Goal: Check status: Check status

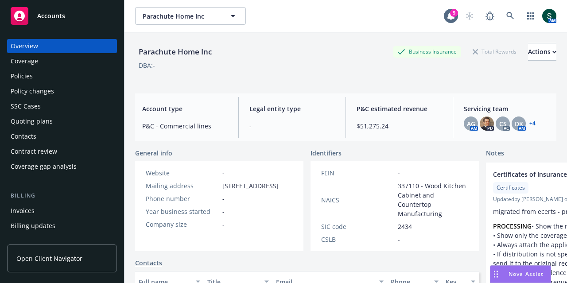
click at [64, 13] on span "Accounts" at bounding box center [51, 15] width 28 height 7
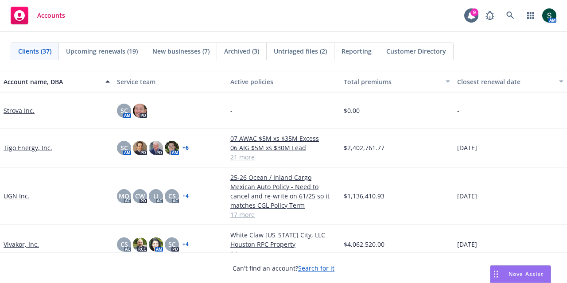
scroll to position [1202, 0]
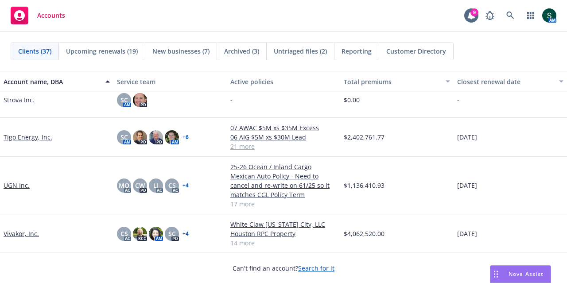
click at [24, 187] on link "UGN Inc." at bounding box center [17, 185] width 26 height 9
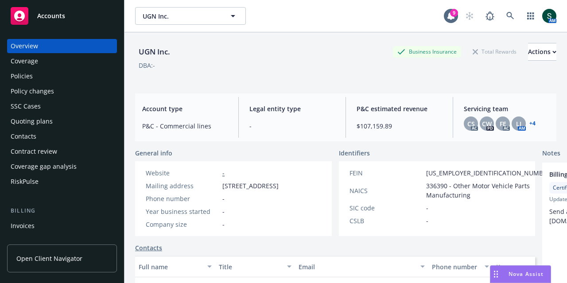
click at [30, 74] on div "Policies" at bounding box center [22, 76] width 22 height 14
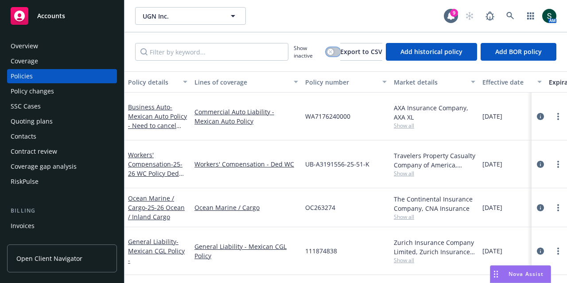
click at [328, 51] on div "button" at bounding box center [330, 52] width 6 height 6
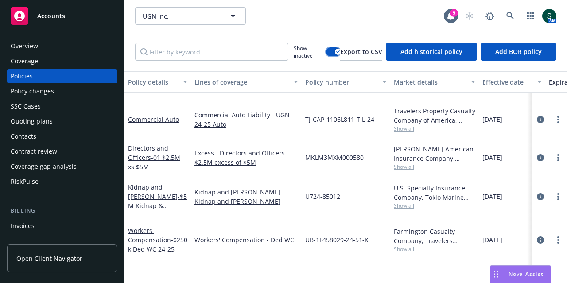
scroll to position [1063, 0]
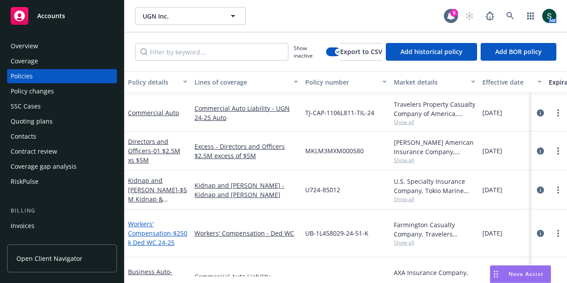
click at [145, 229] on link "Workers' Compensation - $250k Ded WC 24-25" at bounding box center [157, 233] width 59 height 27
